Goal: Task Accomplishment & Management: Manage account settings

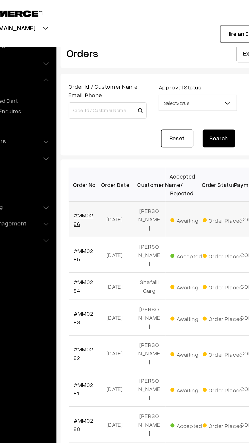
click at [80, 133] on link "#MM0286" at bounding box center [86, 138] width 12 height 10
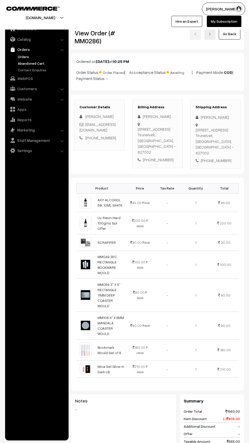
click at [19, 63] on link "Abandoned Cart" at bounding box center [42, 63] width 50 height 5
